Goal: Task Accomplishment & Management: Complete application form

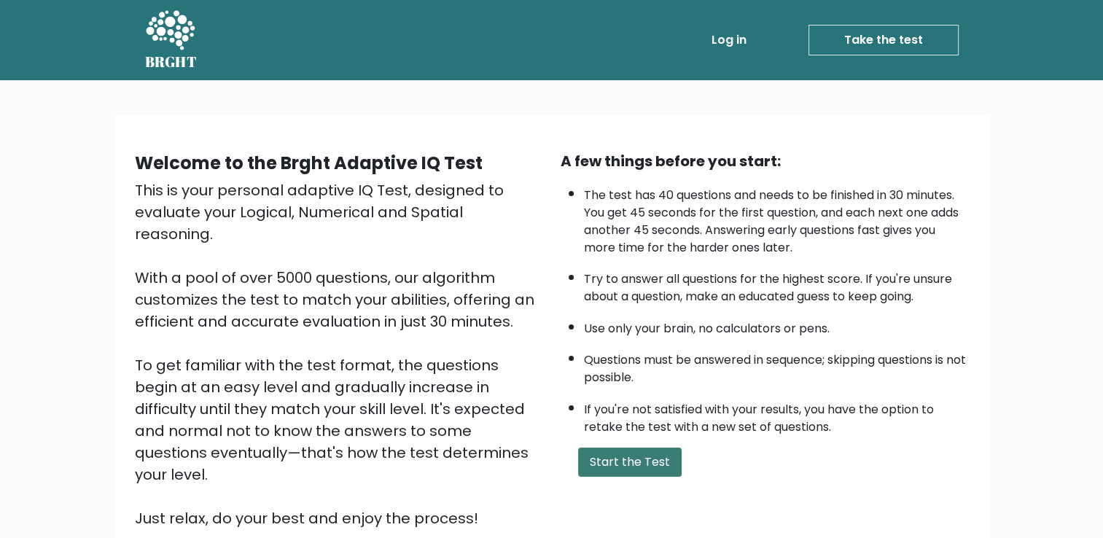
click at [624, 456] on button "Start the Test" at bounding box center [629, 462] width 103 height 29
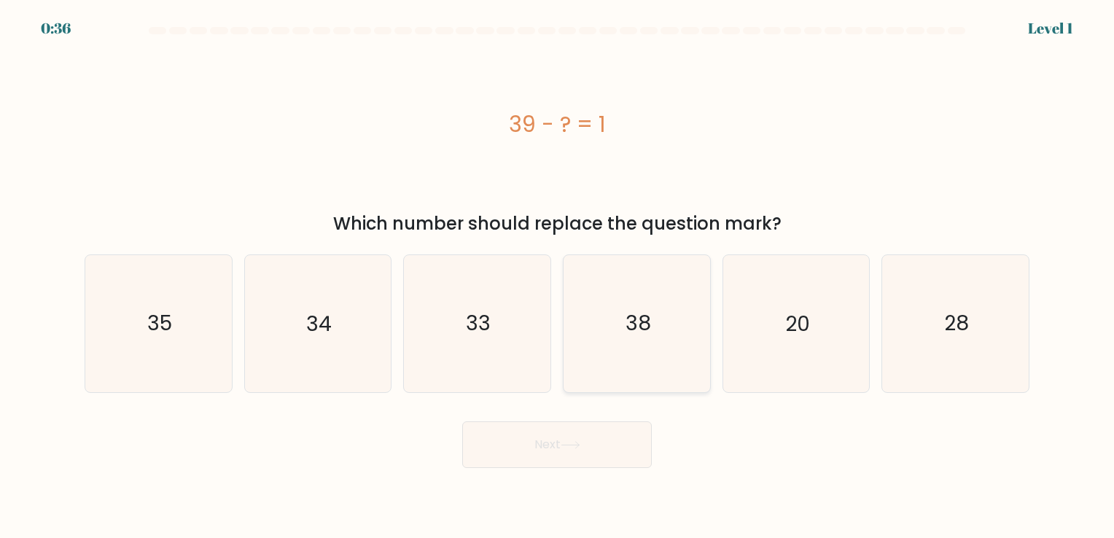
click at [649, 294] on icon "38" at bounding box center [637, 323] width 136 height 136
click at [558, 276] on input "d. 38" at bounding box center [557, 272] width 1 height 7
radio input "true"
click at [585, 447] on button "Next" at bounding box center [557, 444] width 190 height 47
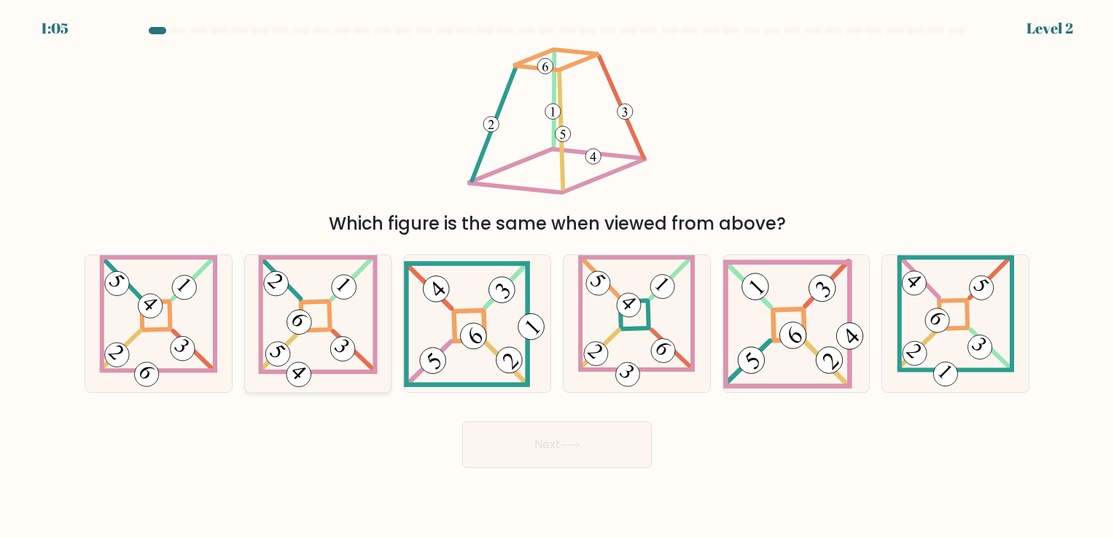
click at [367, 298] on icon at bounding box center [317, 323] width 119 height 136
click at [557, 276] on input "b." at bounding box center [557, 272] width 1 height 7
radio input "true"
click at [598, 453] on button "Next" at bounding box center [557, 444] width 190 height 47
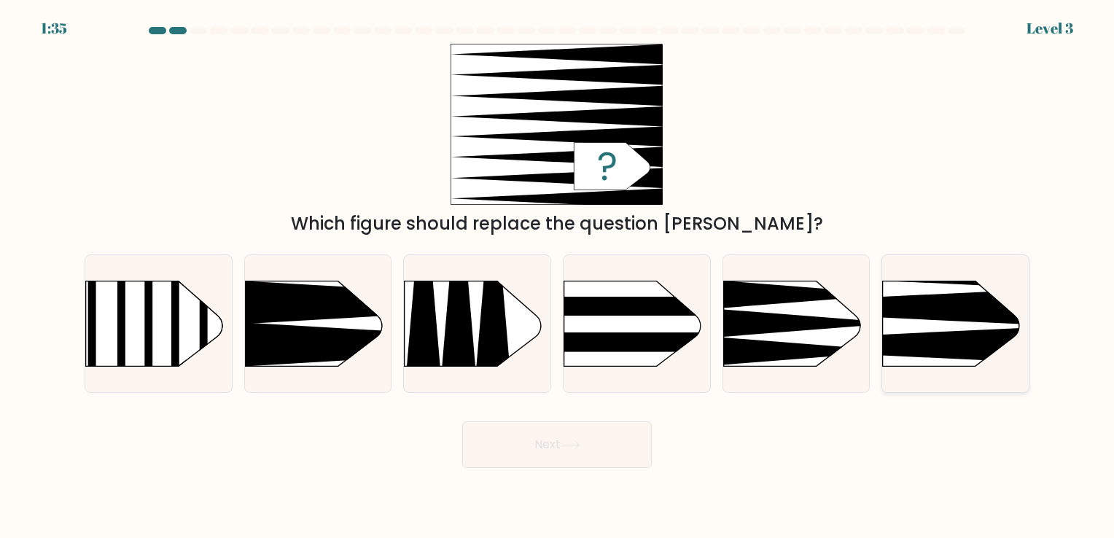
click at [912, 335] on icon at bounding box center [852, 345] width 382 height 36
click at [558, 276] on input "f." at bounding box center [557, 272] width 1 height 7
radio input "true"
click at [601, 444] on button "Next" at bounding box center [557, 444] width 190 height 47
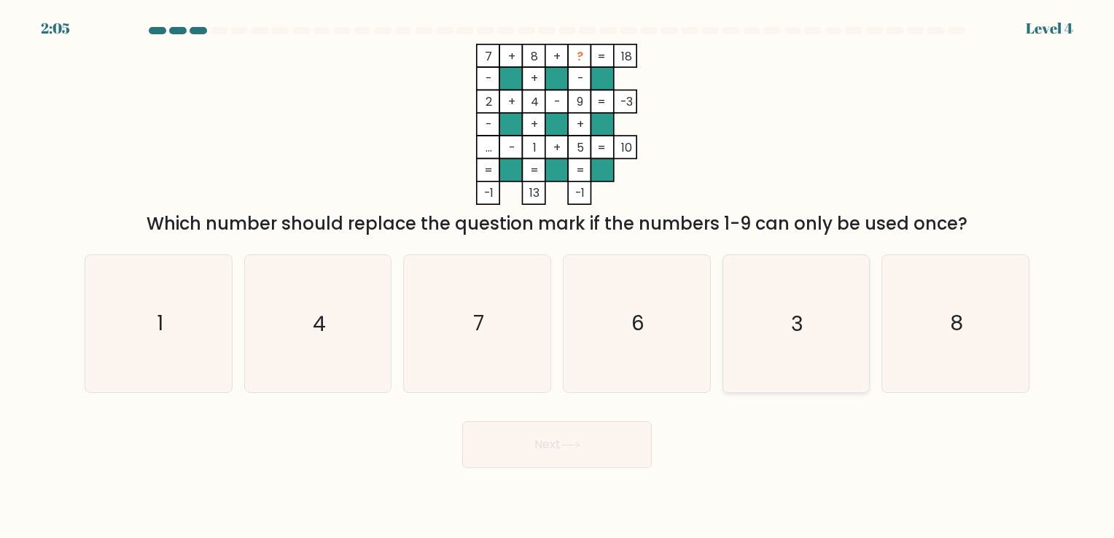
drag, startPoint x: 790, startPoint y: 302, endPoint x: 753, endPoint y: 259, distance: 56.3
click at [753, 259] on icon "3" at bounding box center [795, 323] width 136 height 136
click at [558, 269] on input "e. 3" at bounding box center [557, 272] width 1 height 7
radio input "true"
click at [753, 259] on icon "3" at bounding box center [795, 323] width 135 height 135
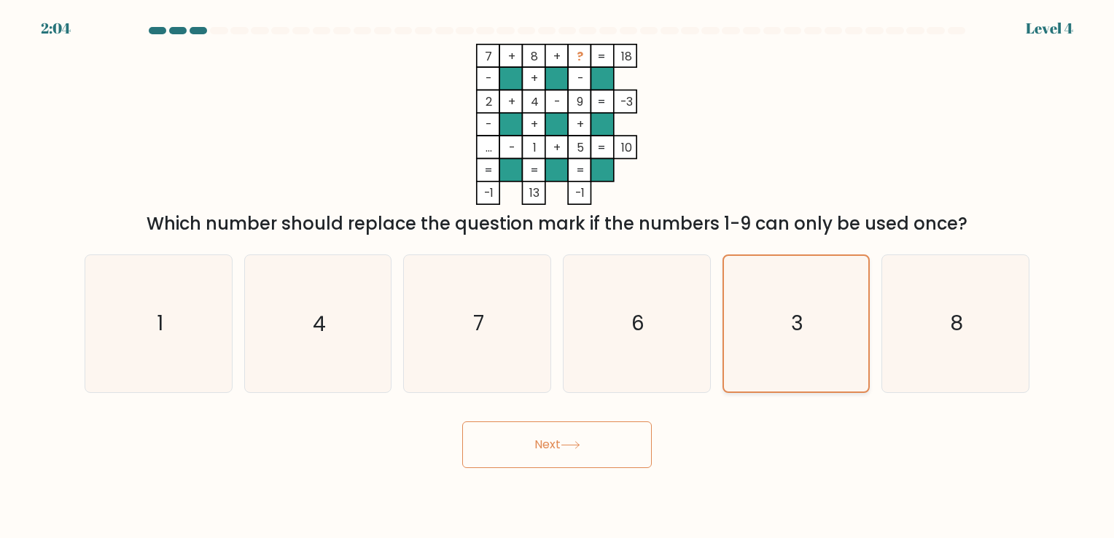
click at [558, 269] on input "e. 3" at bounding box center [557, 272] width 1 height 7
click at [574, 445] on icon at bounding box center [571, 445] width 20 height 8
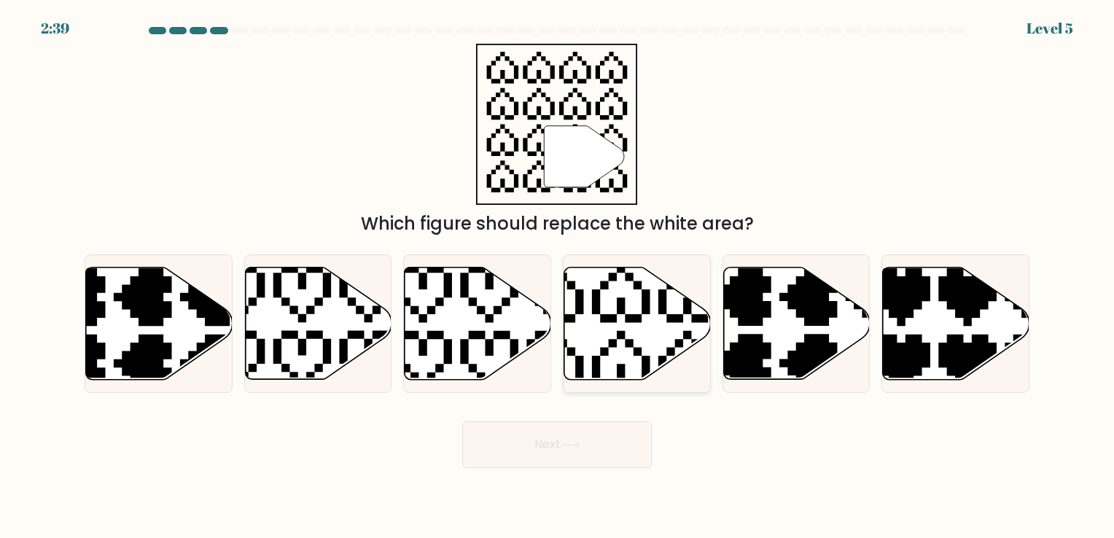
click at [638, 332] on icon at bounding box center [637, 323] width 147 height 112
click at [558, 276] on input "d." at bounding box center [557, 272] width 1 height 7
radio input "true"
click at [601, 449] on button "Next" at bounding box center [557, 444] width 190 height 47
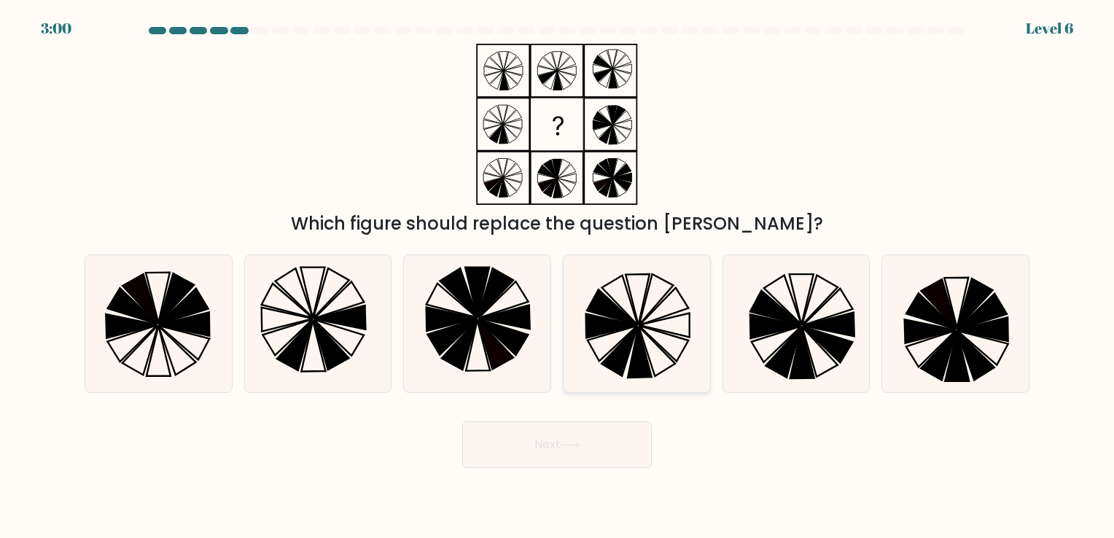
click at [647, 327] on icon at bounding box center [663, 325] width 50 height 24
click at [558, 276] on input "d." at bounding box center [557, 272] width 1 height 7
radio input "true"
click at [587, 448] on button "Next" at bounding box center [557, 444] width 190 height 47
